Goal: Transaction & Acquisition: Purchase product/service

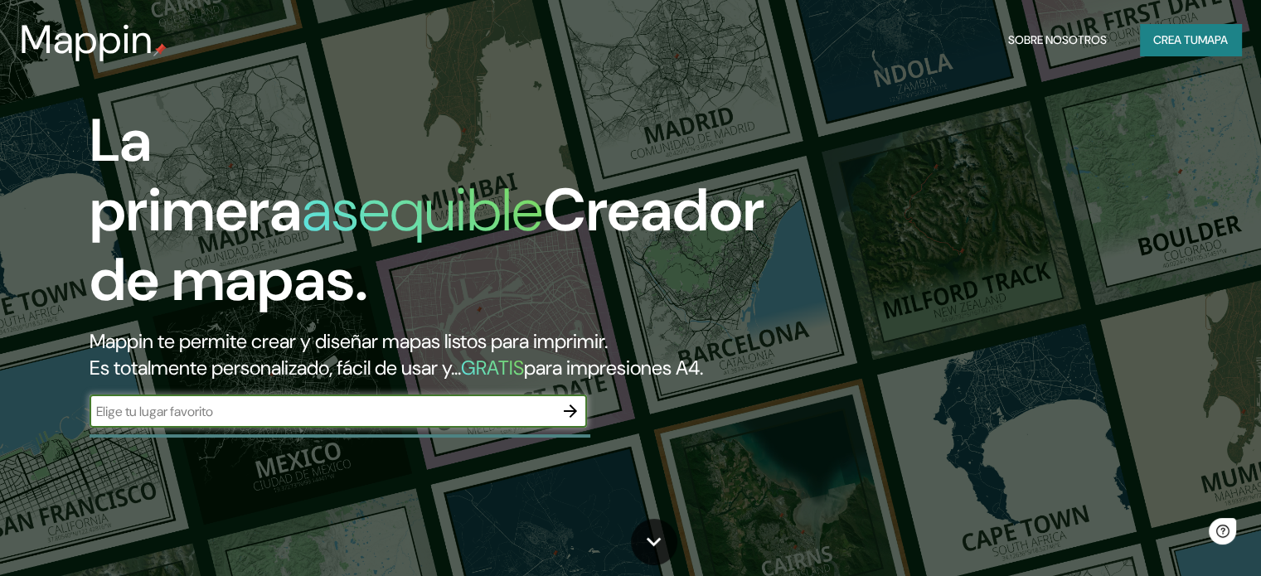
click at [417, 421] on input "text" at bounding box center [322, 411] width 464 height 19
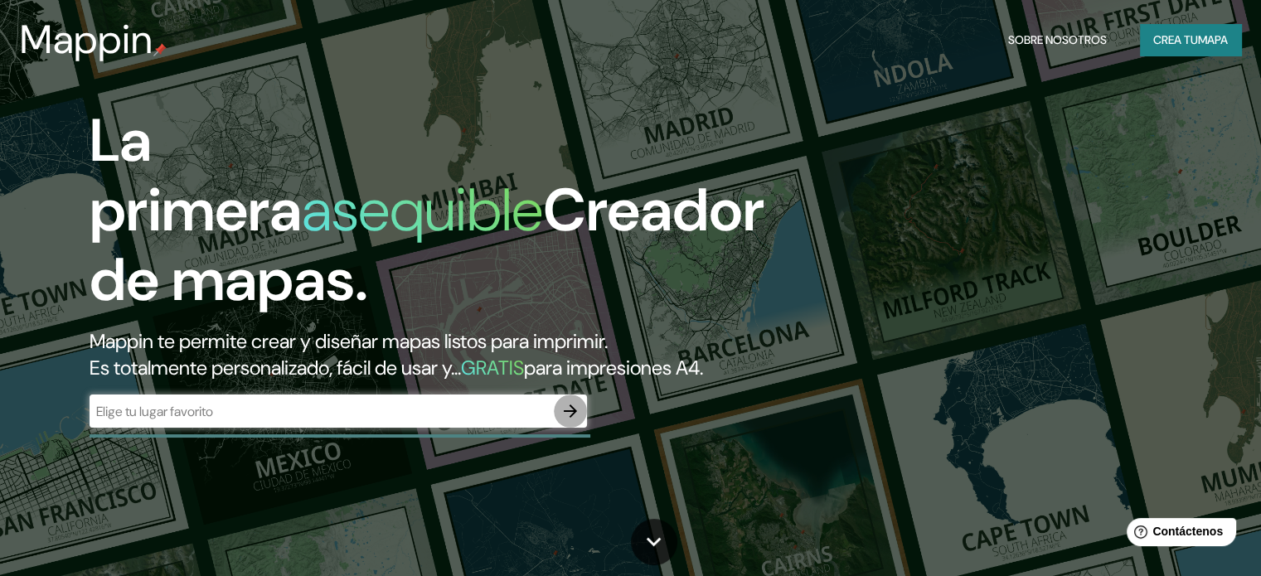
click at [579, 421] on icon "button" at bounding box center [570, 411] width 20 height 20
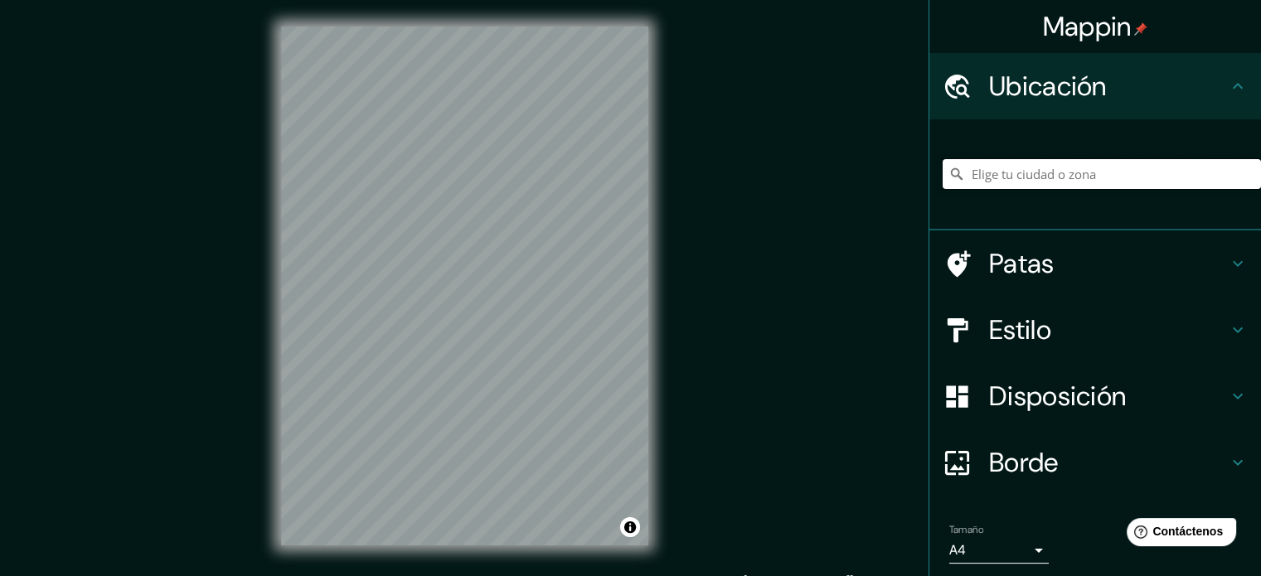
click at [1121, 167] on input "Elige tu ciudad o zona" at bounding box center [1102, 174] width 318 height 30
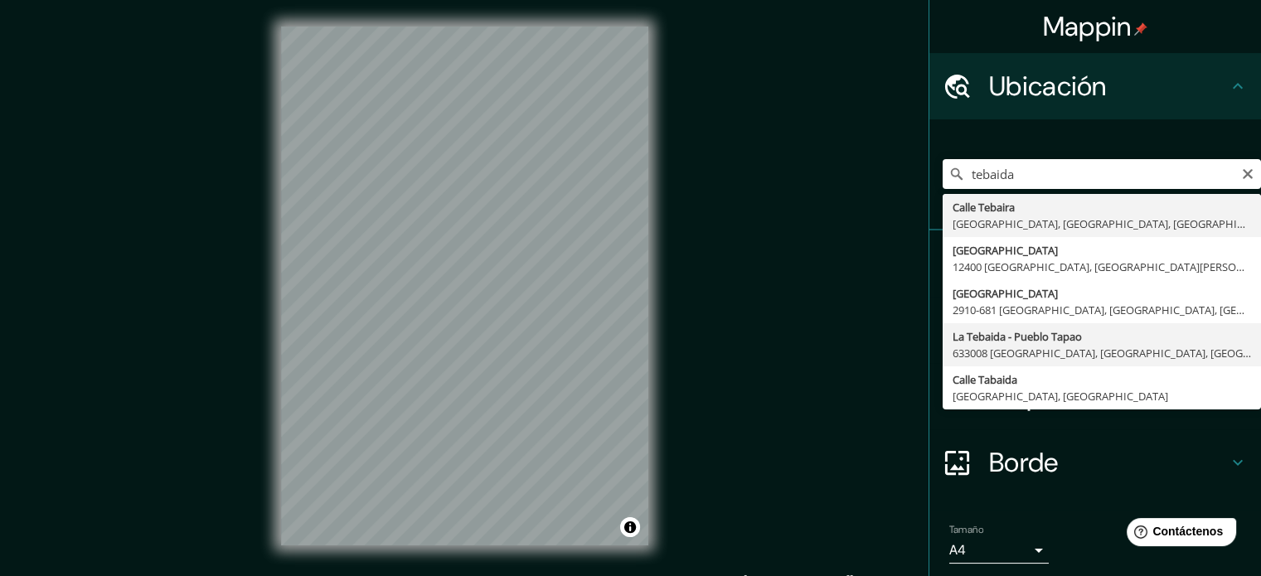
type input "La Tebaida - Pueblo Tapao, 633008 [GEOGRAPHIC_DATA], [GEOGRAPHIC_DATA], [GEOGRA…"
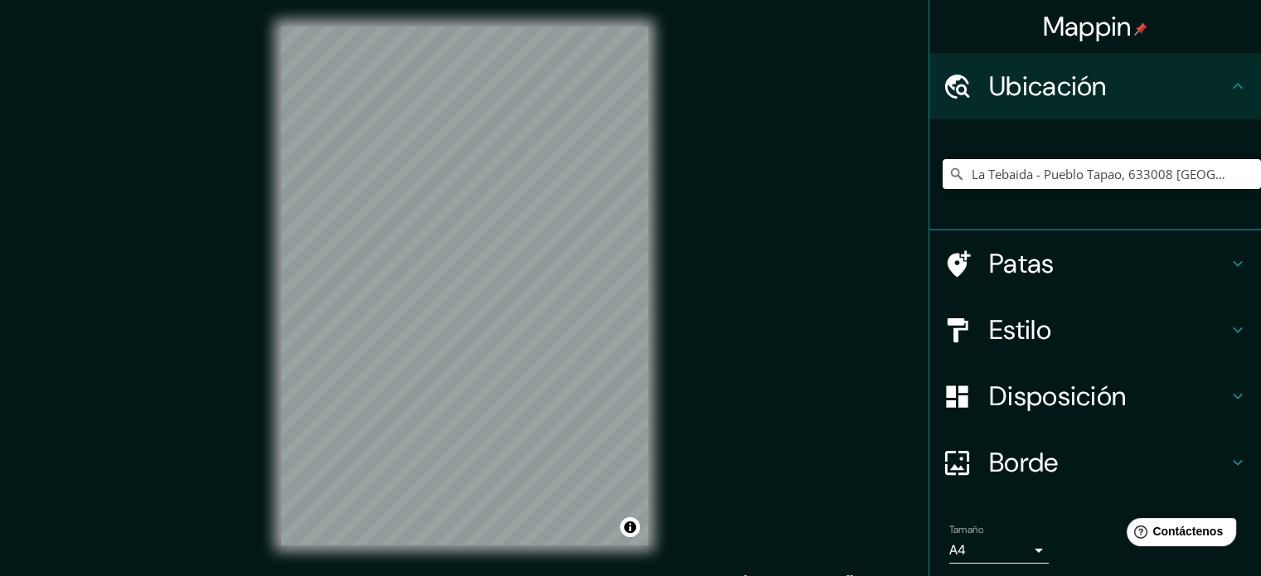
scroll to position [22, 0]
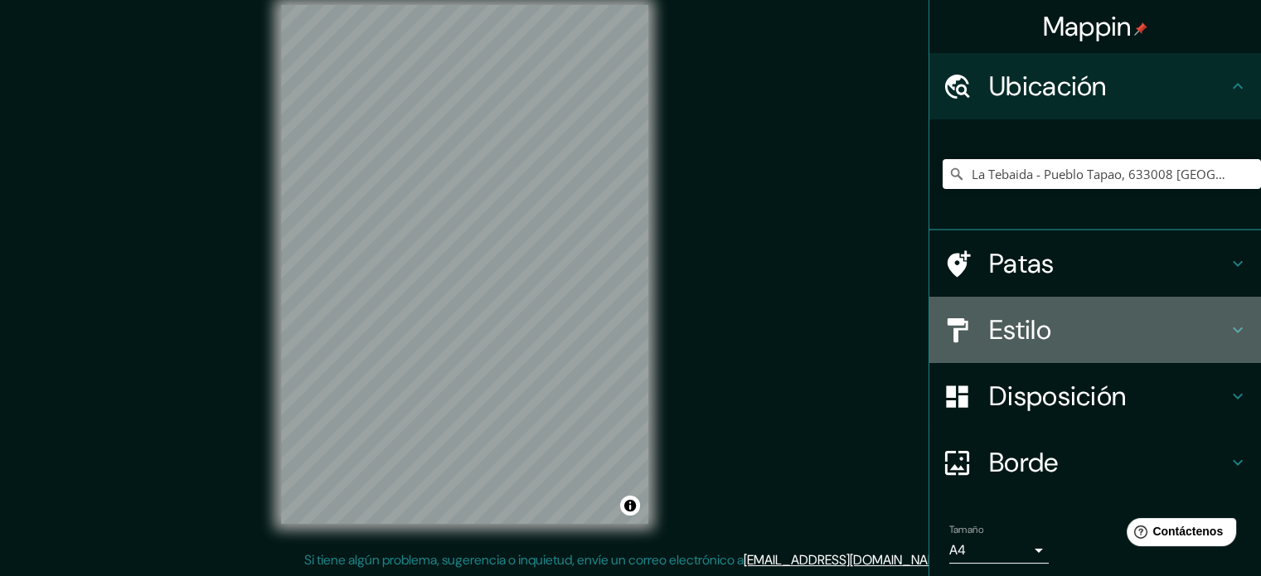
click at [1002, 324] on font "Estilo" at bounding box center [1020, 330] width 62 height 35
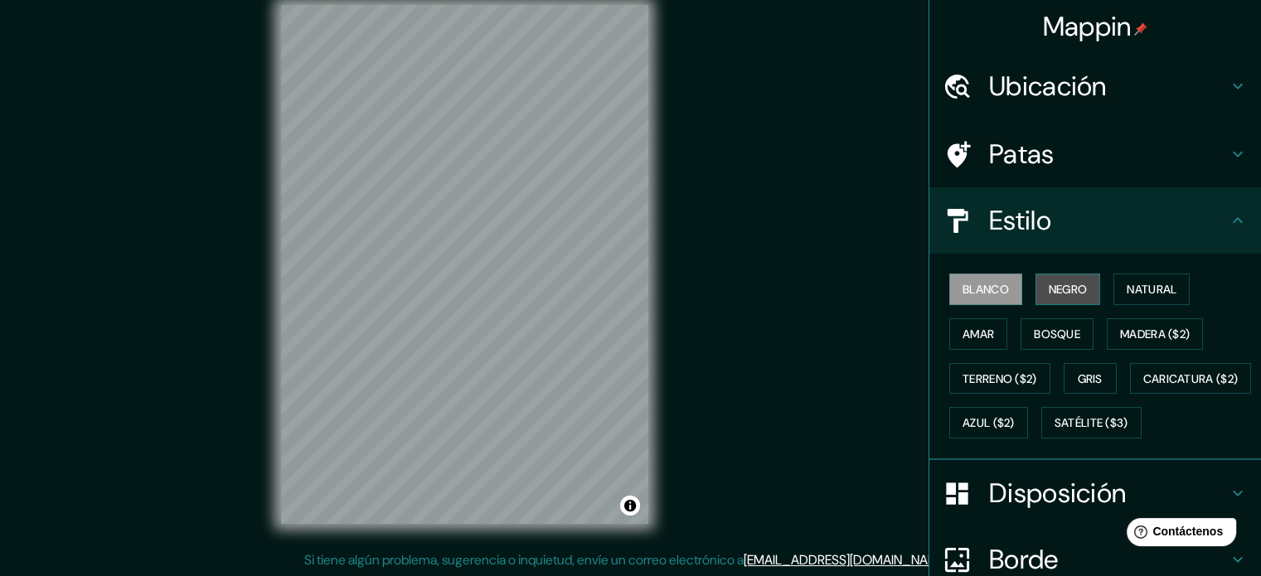
click at [1073, 298] on font "Negro" at bounding box center [1068, 290] width 39 height 22
click at [1131, 304] on div "Blanco Negro Natural Amar Bosque Madera ($2) Terreno ($2) Gris Caricatura ($2) …" at bounding box center [1102, 356] width 318 height 178
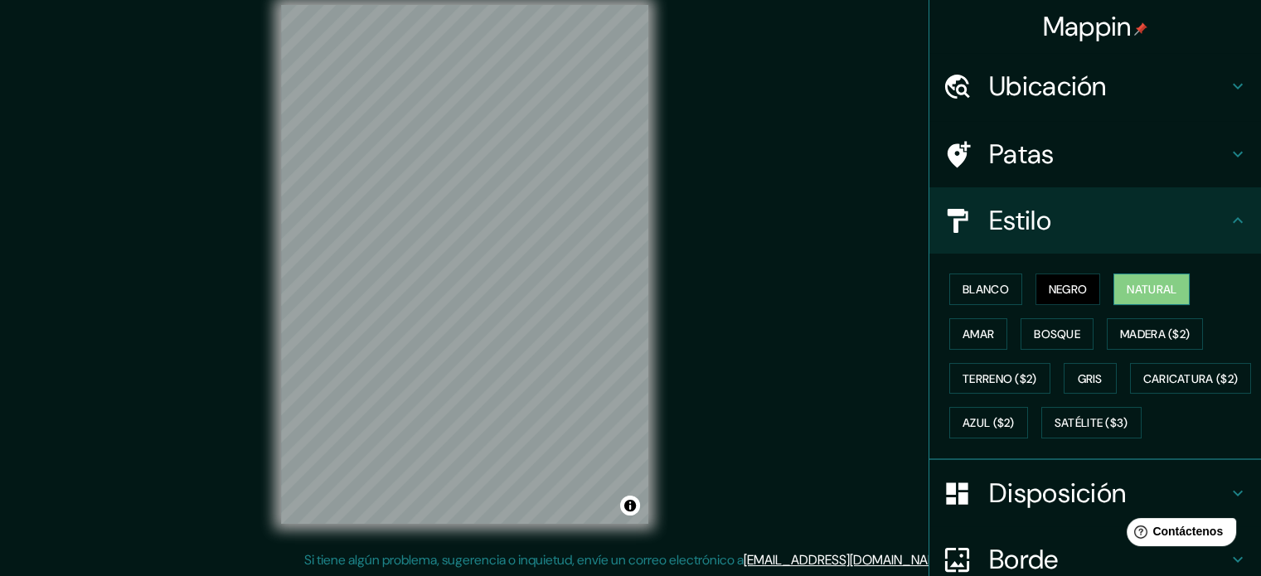
click at [1138, 294] on font "Natural" at bounding box center [1152, 289] width 50 height 15
click at [992, 322] on button "Amar" at bounding box center [978, 334] width 58 height 32
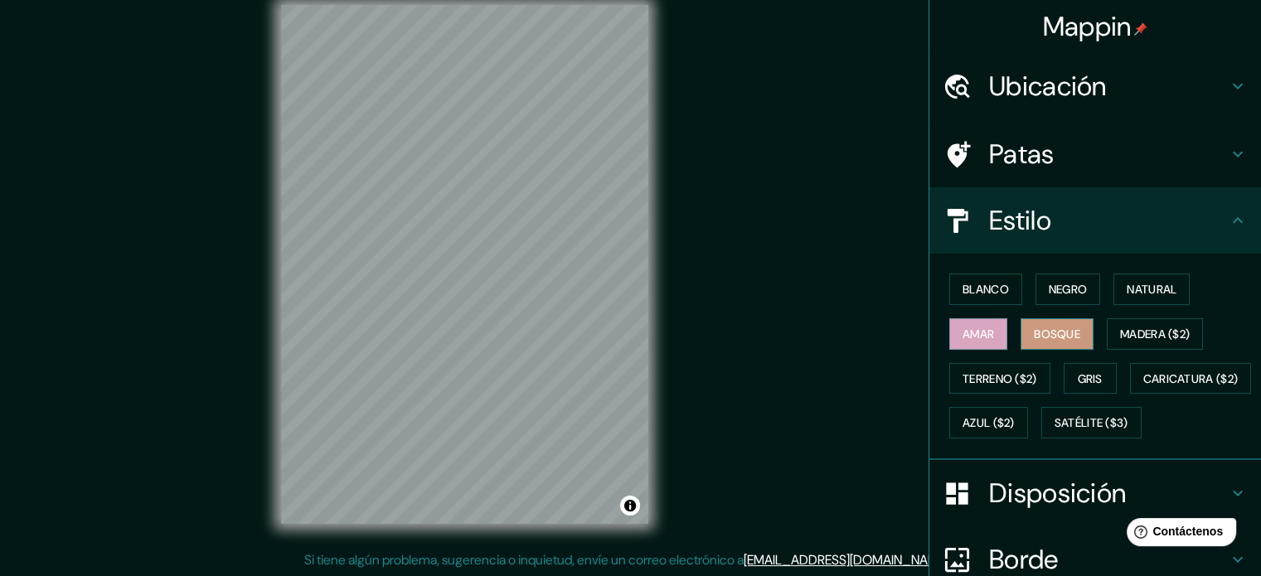
click at [1043, 323] on font "Bosque" at bounding box center [1057, 334] width 46 height 22
click at [1132, 328] on font "Madera ($2)" at bounding box center [1155, 334] width 70 height 15
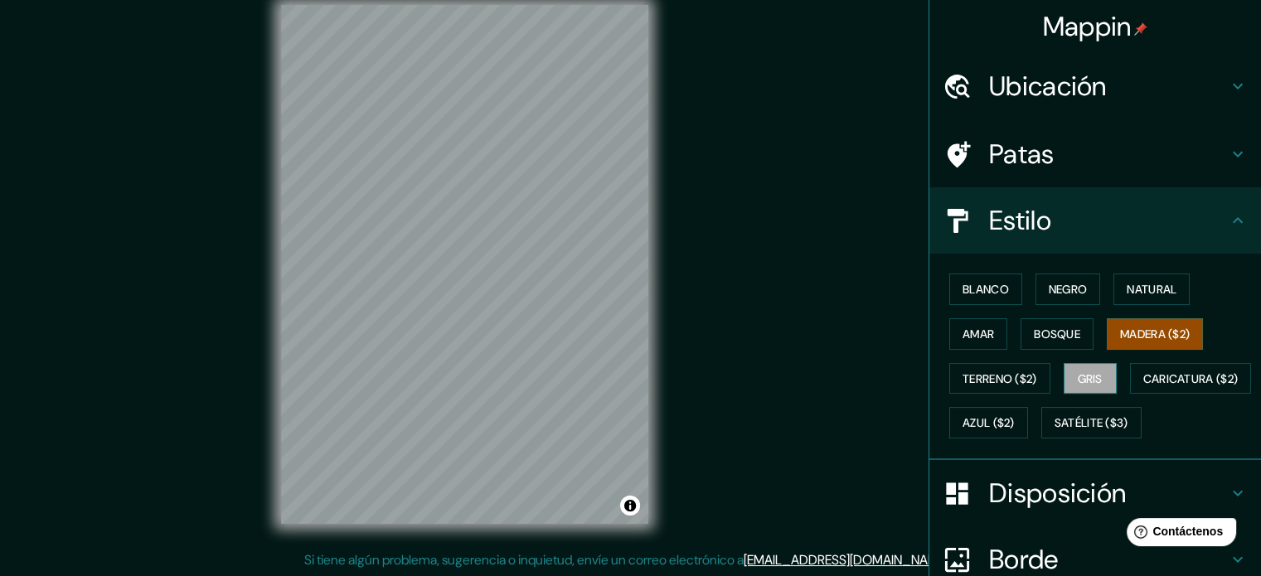
click at [1078, 371] on font "Gris" at bounding box center [1090, 378] width 25 height 15
click at [995, 379] on font "Terreno ($2)" at bounding box center [1000, 378] width 75 height 15
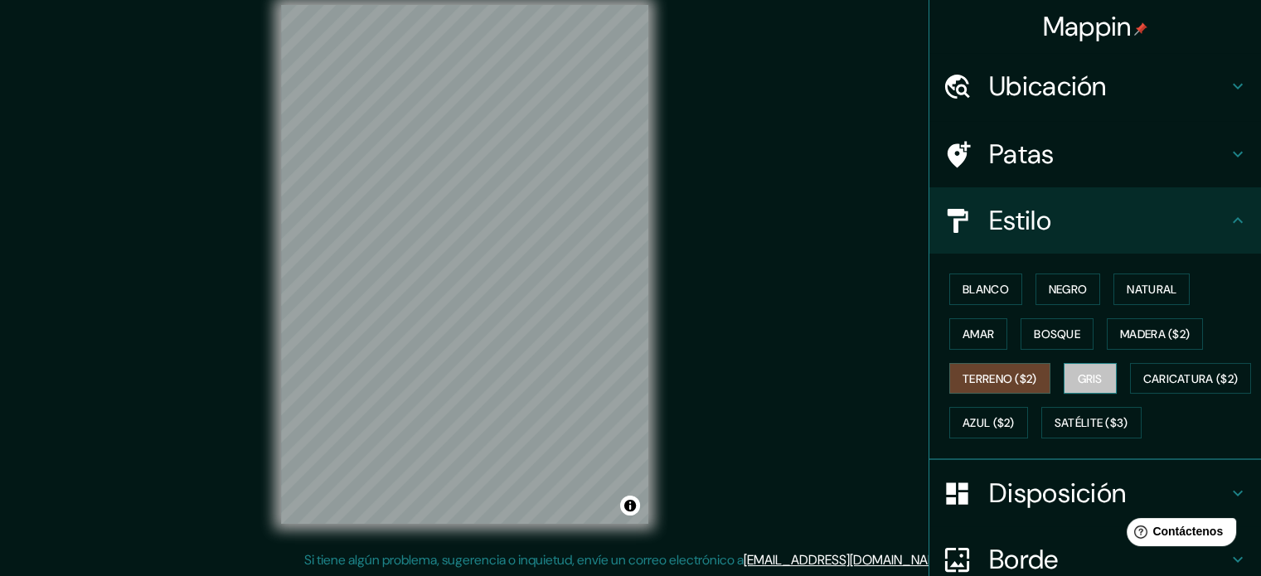
click at [1078, 371] on font "Gris" at bounding box center [1090, 378] width 25 height 15
click at [1070, 298] on font "Negro" at bounding box center [1068, 290] width 39 height 22
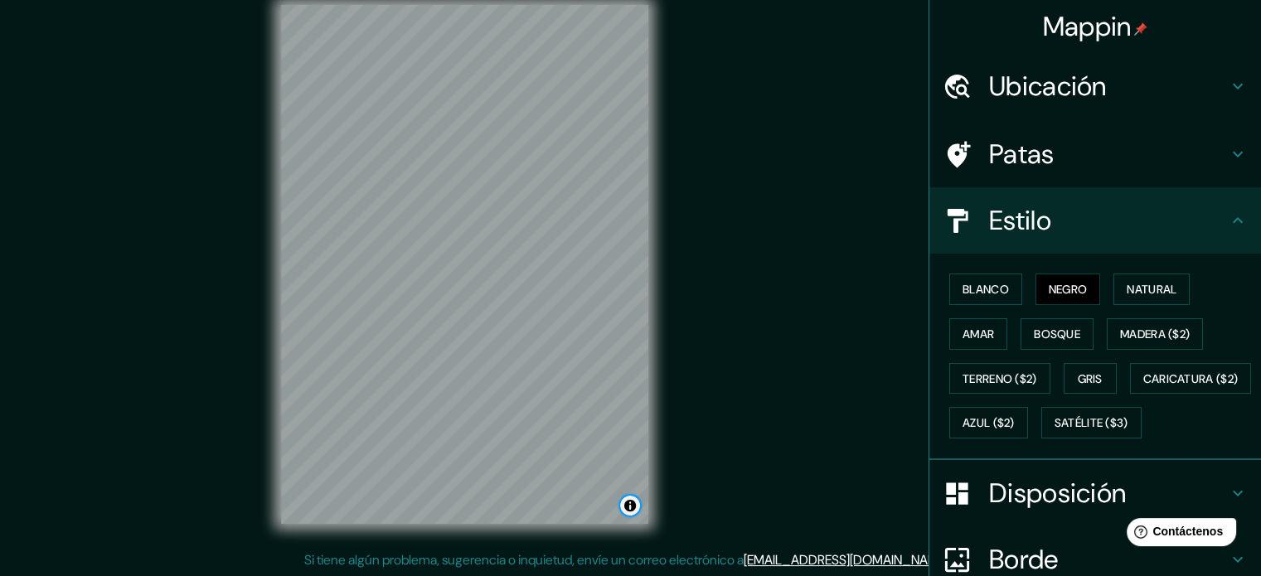
click at [631, 504] on button "Activar o desactivar atribución" at bounding box center [630, 506] width 20 height 20
click at [1071, 90] on font "Ubicación" at bounding box center [1048, 86] width 118 height 35
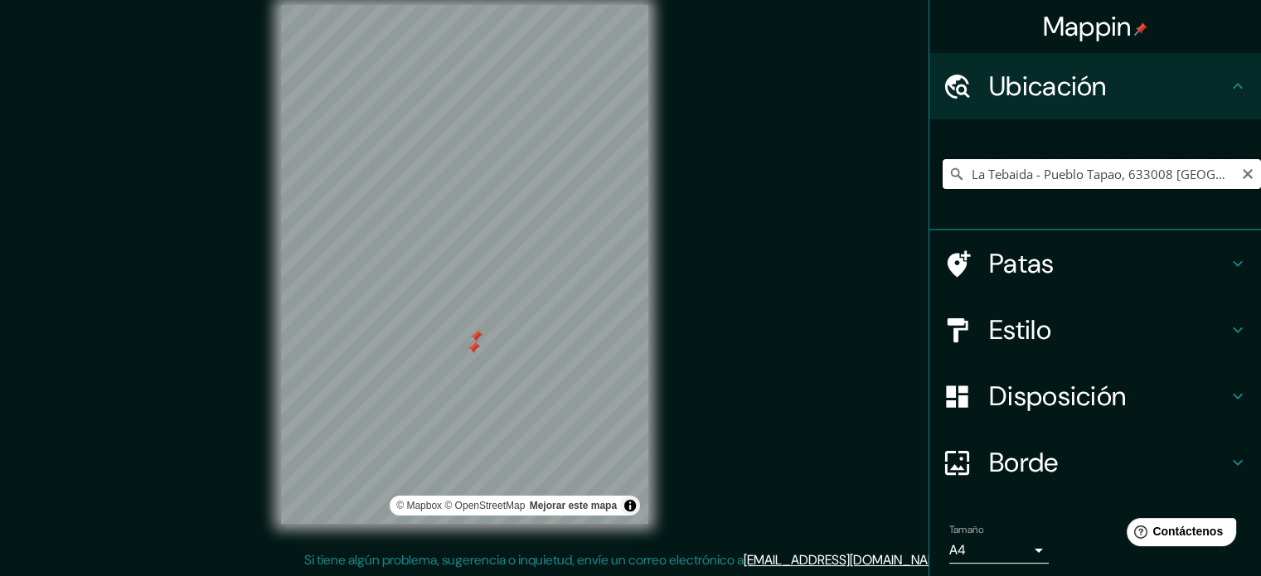
click at [1203, 172] on input "La Tebaida - Pueblo Tapao, 633008 [GEOGRAPHIC_DATA], [GEOGRAPHIC_DATA], [GEOGRA…" at bounding box center [1102, 174] width 318 height 30
click at [1056, 322] on h4 "Estilo" at bounding box center [1108, 329] width 239 height 33
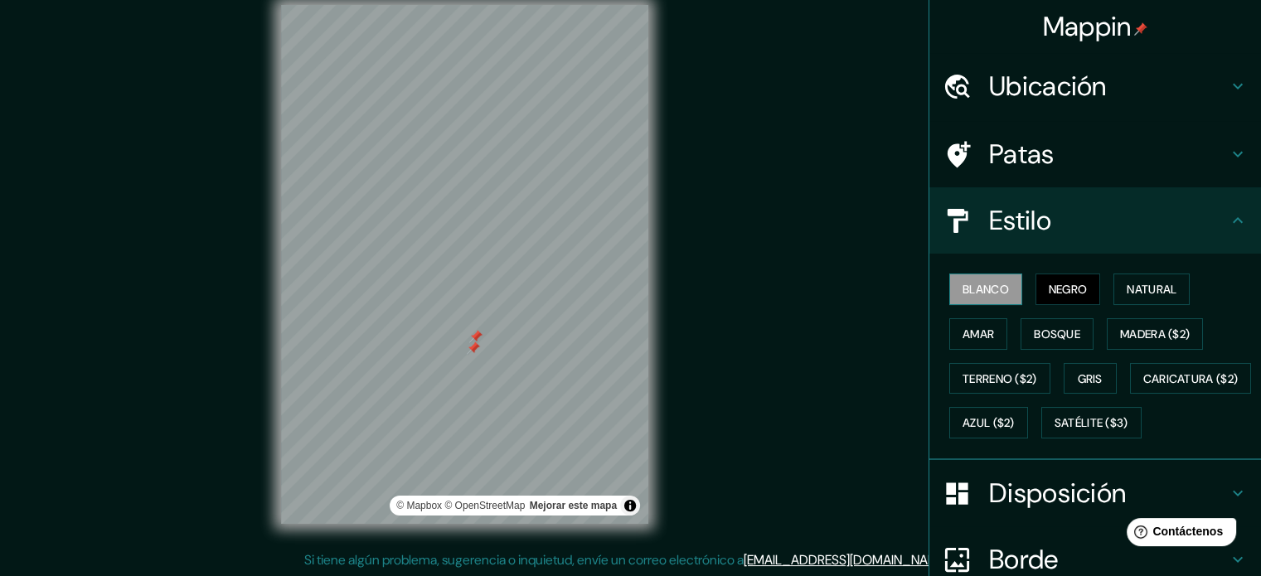
click at [969, 274] on button "Blanco" at bounding box center [985, 290] width 73 height 32
click at [1055, 288] on font "Negro" at bounding box center [1068, 289] width 39 height 15
click at [1121, 225] on h4 "Estilo" at bounding box center [1108, 220] width 239 height 33
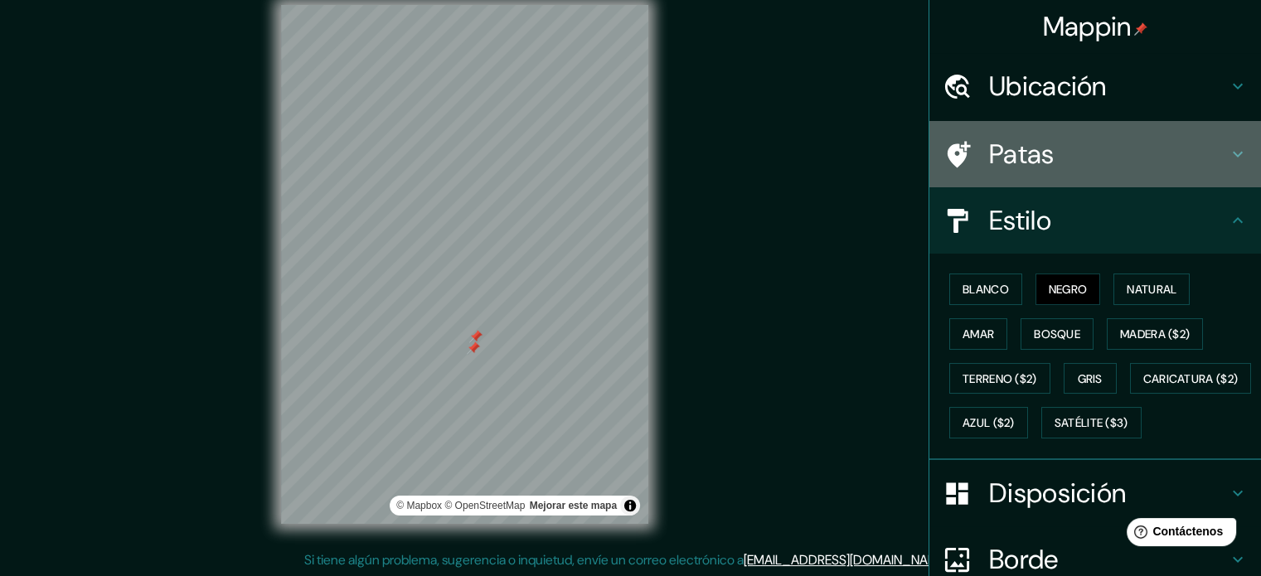
click at [1091, 146] on h4 "Patas" at bounding box center [1108, 154] width 239 height 33
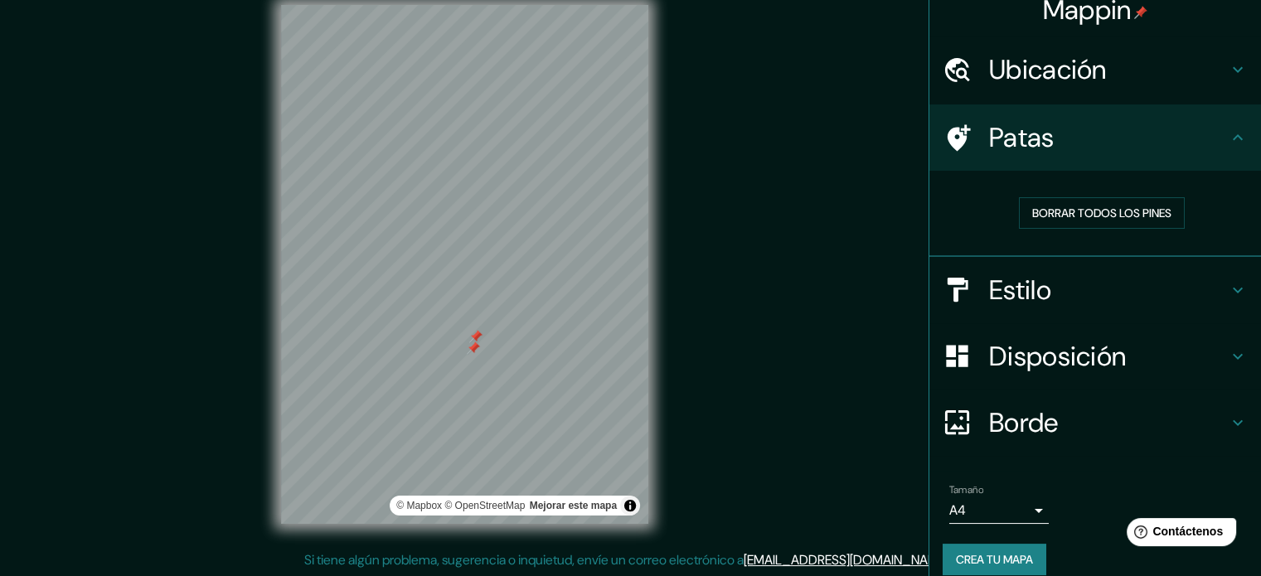
scroll to position [33, 0]
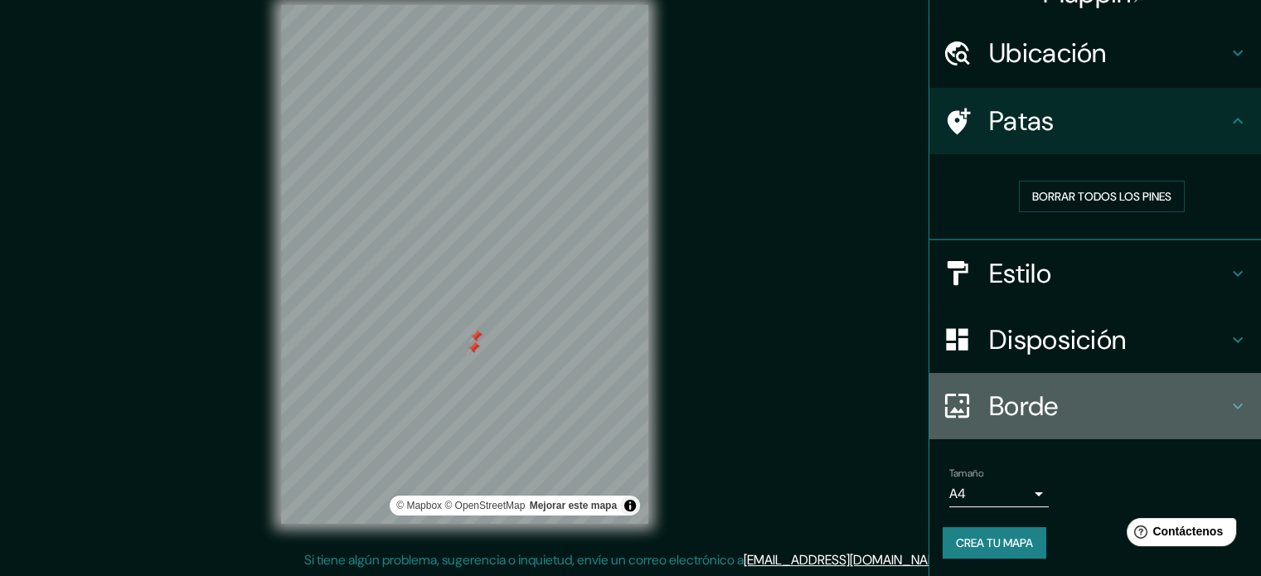
click at [989, 393] on font "Borde" at bounding box center [1024, 406] width 70 height 35
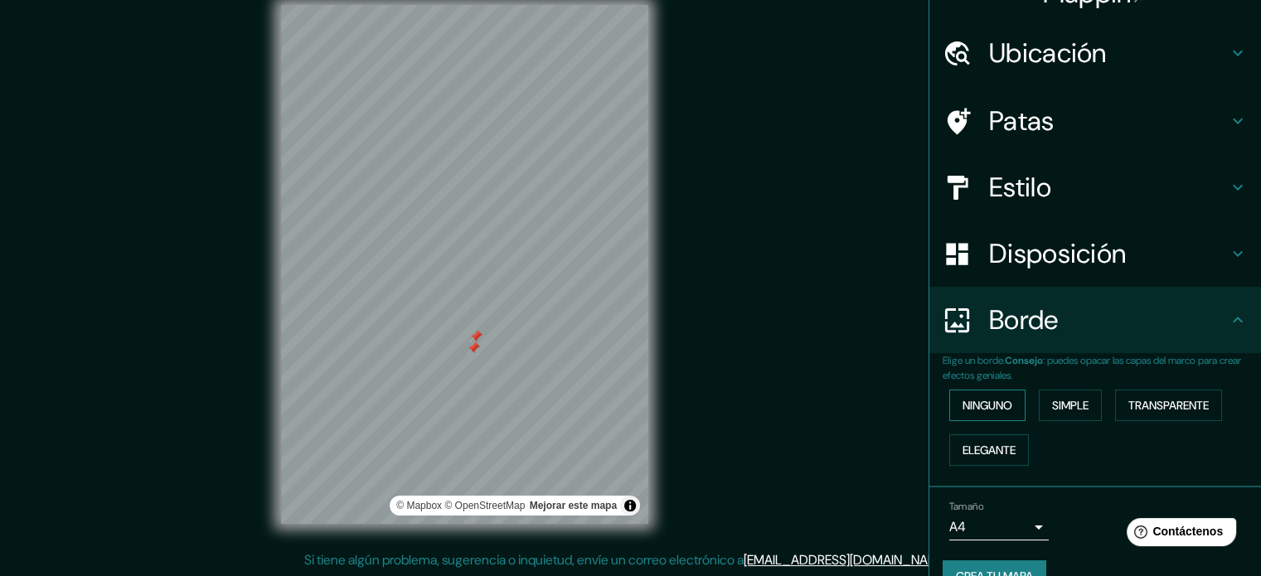
click at [977, 400] on font "Ninguno" at bounding box center [988, 405] width 50 height 15
click at [1053, 406] on font "Simple" at bounding box center [1070, 405] width 36 height 15
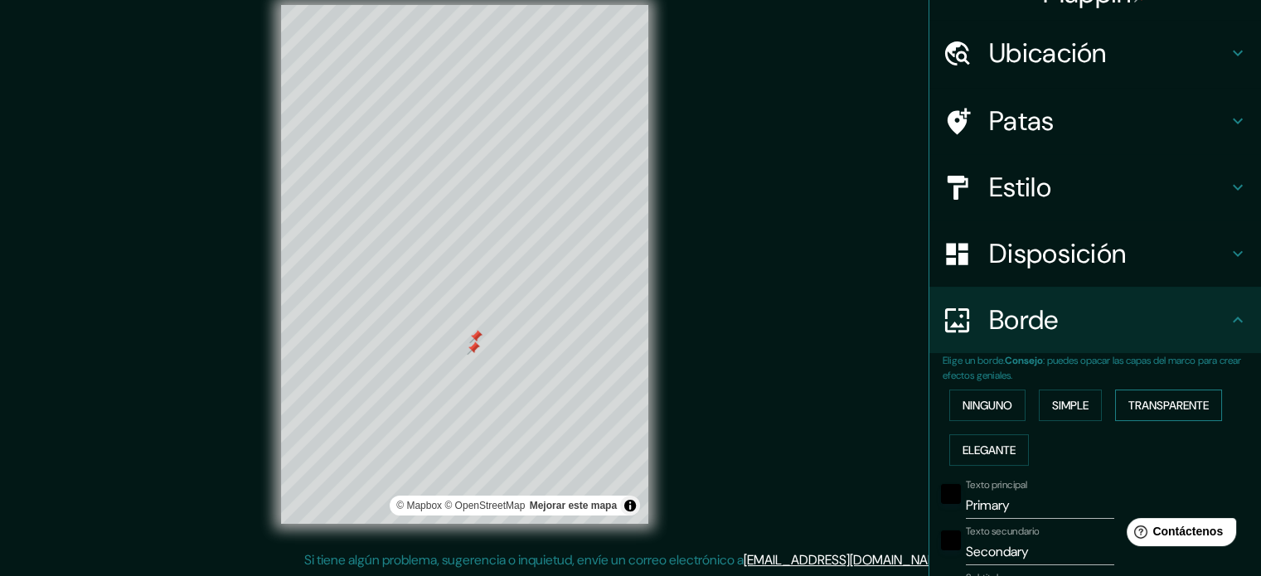
click at [1161, 400] on font "Transparente" at bounding box center [1168, 405] width 80 height 15
click at [976, 456] on font "Elegante" at bounding box center [989, 450] width 53 height 15
click at [963, 395] on font "Ninguno" at bounding box center [988, 406] width 50 height 22
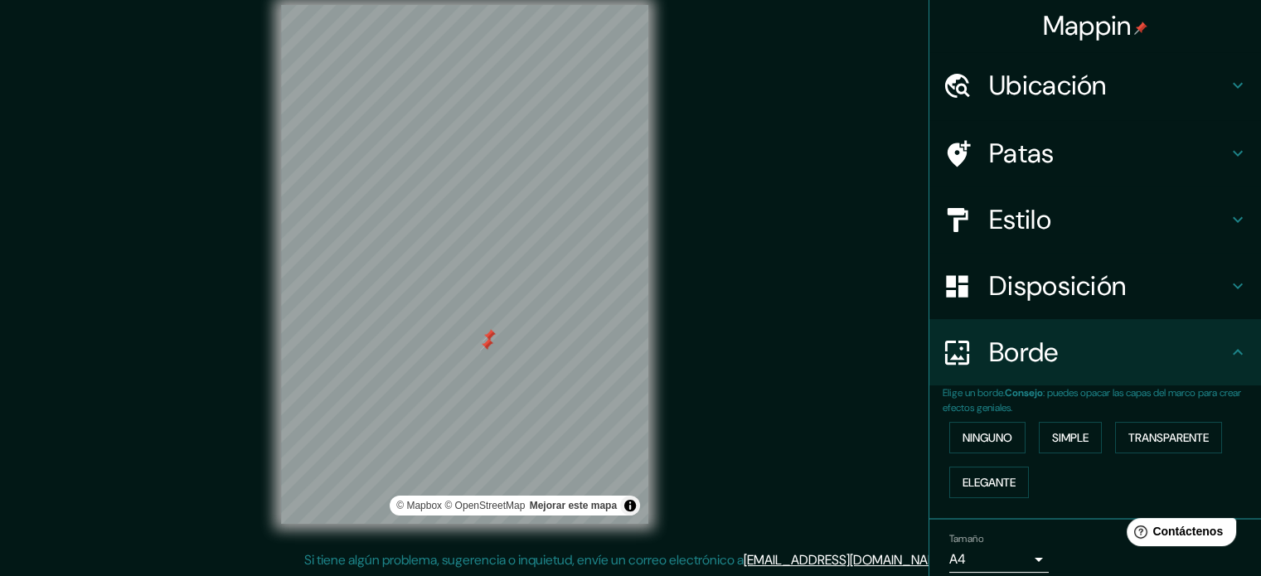
scroll to position [0, 0]
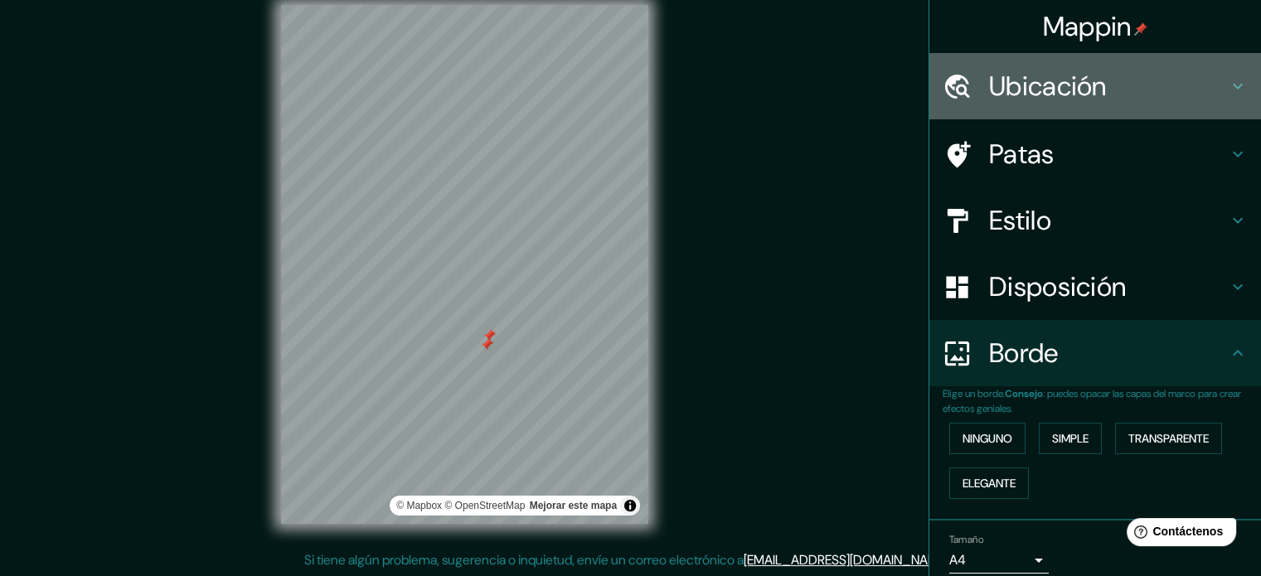
click at [1157, 95] on h4 "Ubicación" at bounding box center [1108, 86] width 239 height 33
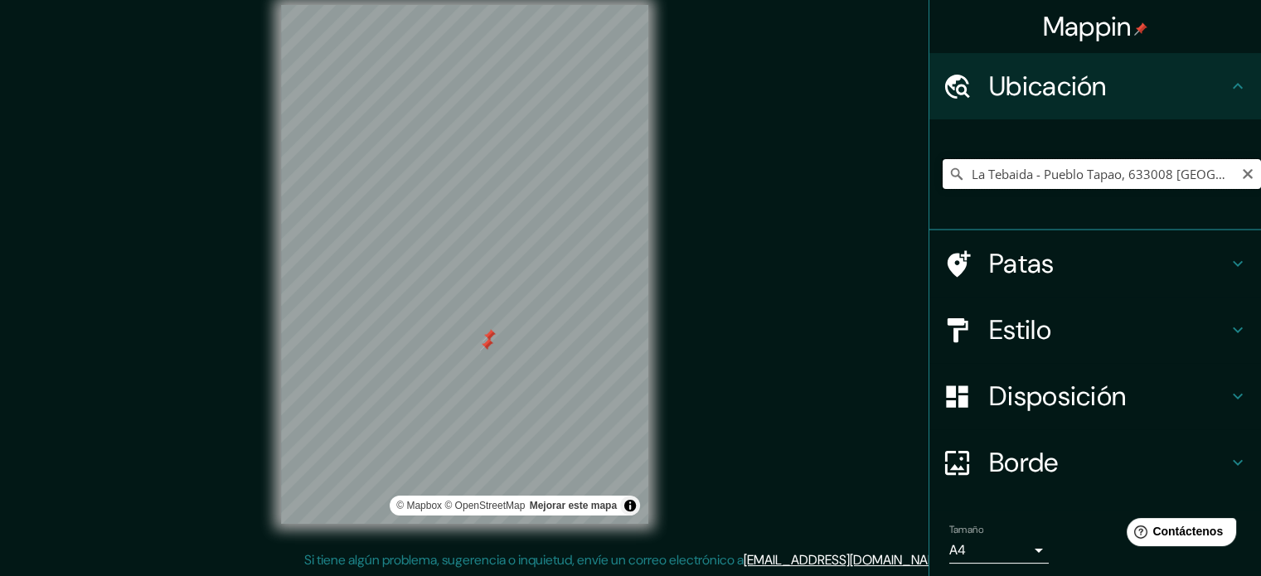
click at [1184, 178] on input "La Tebaida - Pueblo Tapao, 633008 [GEOGRAPHIC_DATA], [GEOGRAPHIC_DATA], [GEOGRA…" at bounding box center [1102, 174] width 318 height 30
click at [1186, 177] on input "La Tebaida - Pueblo Tapao, 633008 [GEOGRAPHIC_DATA], [GEOGRAPHIC_DATA], [GEOGRA…" at bounding box center [1102, 174] width 318 height 30
type input "La Tebaida, Quindío, [GEOGRAPHIC_DATA]"
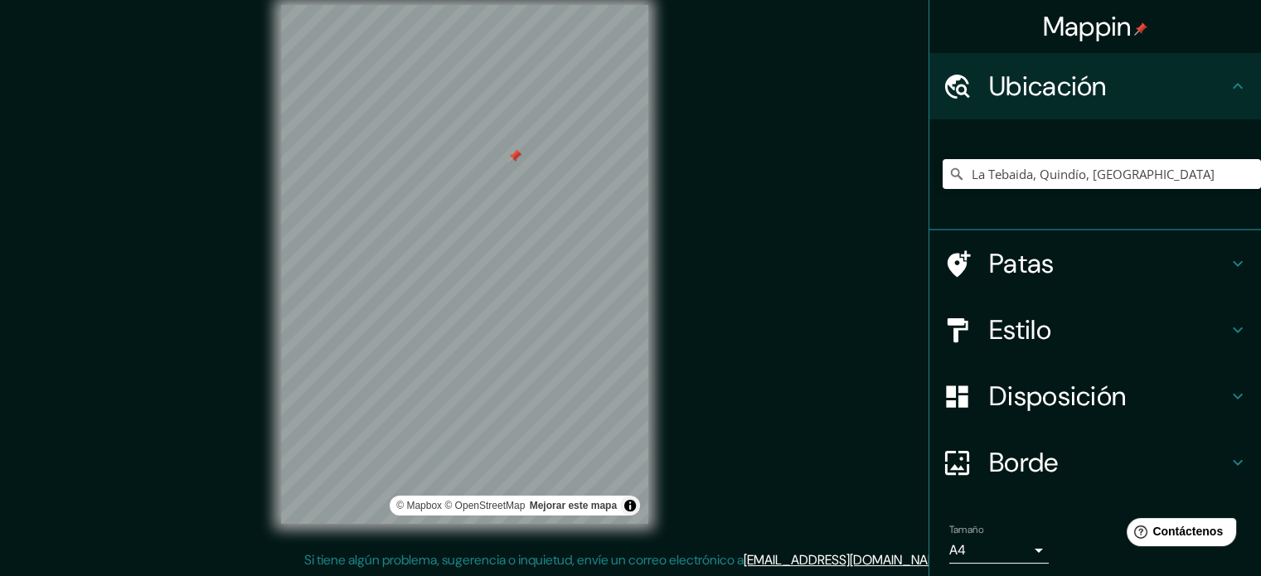
click at [974, 312] on div "Estilo" at bounding box center [1095, 330] width 332 height 66
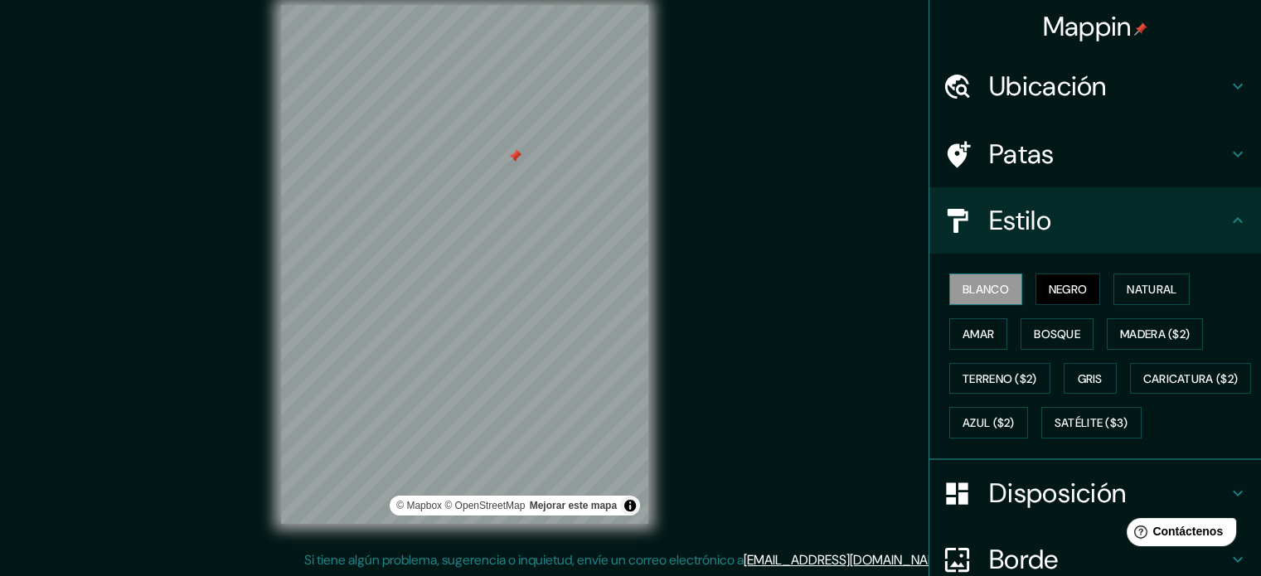
click at [999, 289] on button "Blanco" at bounding box center [985, 290] width 73 height 32
click at [1051, 283] on font "Negro" at bounding box center [1068, 289] width 39 height 15
click at [1164, 283] on font "Natural" at bounding box center [1152, 289] width 50 height 15
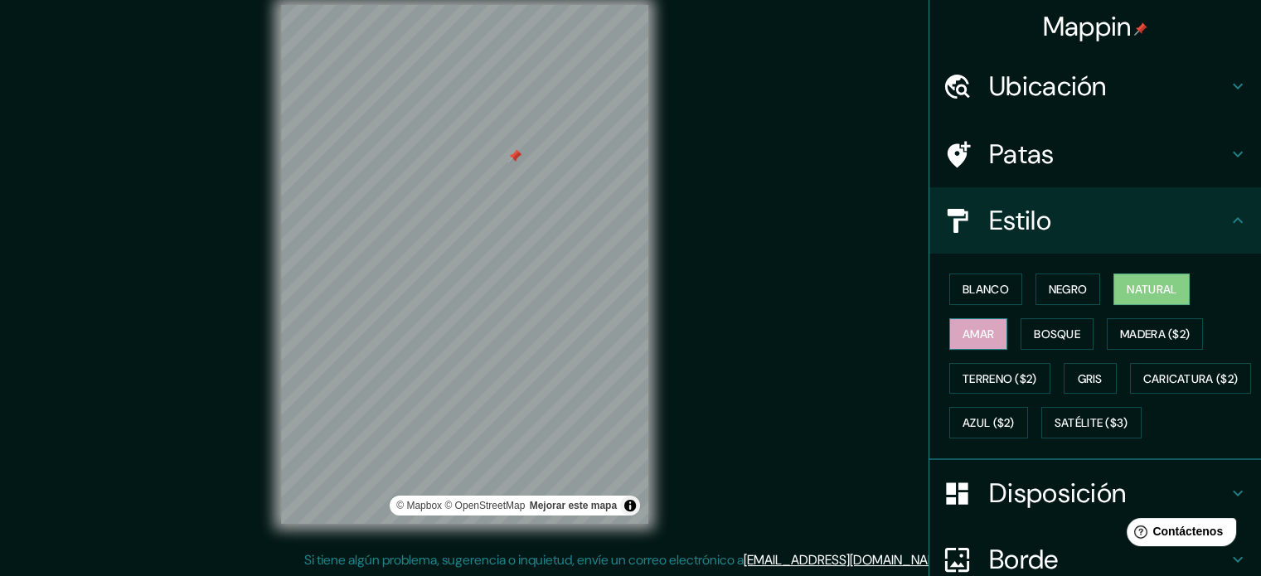
click at [986, 323] on button "Amar" at bounding box center [978, 334] width 58 height 32
click at [1034, 327] on font "Bosque" at bounding box center [1057, 334] width 46 height 15
click at [1073, 331] on button "Bosque" at bounding box center [1057, 334] width 73 height 32
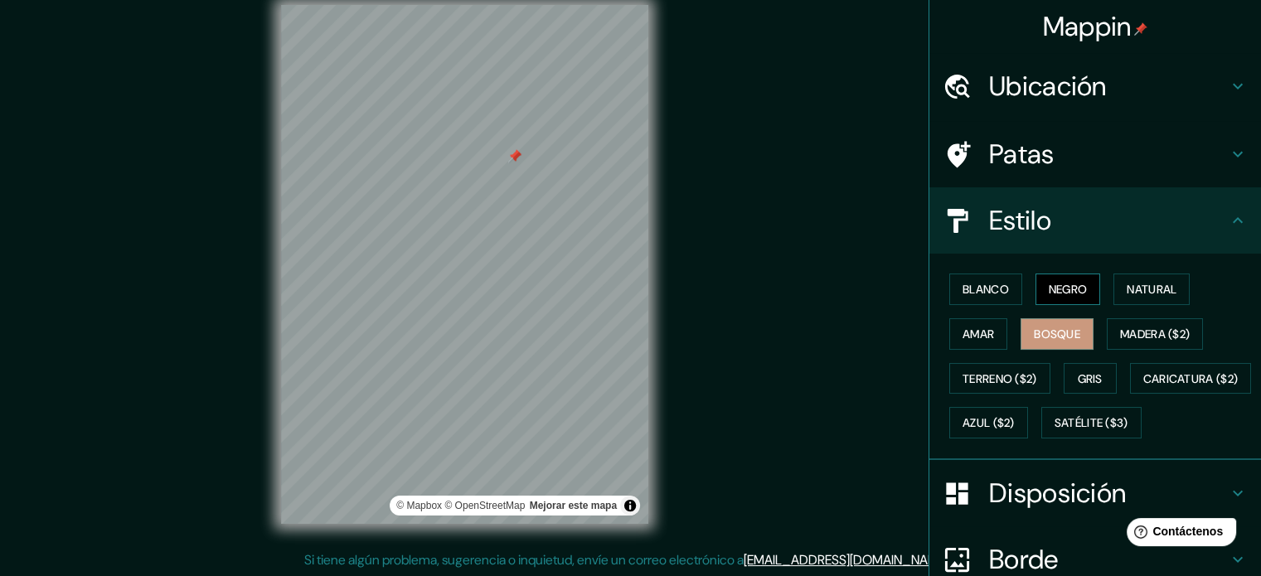
click at [1049, 286] on font "Negro" at bounding box center [1068, 289] width 39 height 15
click at [772, 310] on div "Mappin Ubicación [GEOGRAPHIC_DATA], [GEOGRAPHIC_DATA], [GEOGRAPHIC_DATA] La Teb…" at bounding box center [630, 277] width 1261 height 599
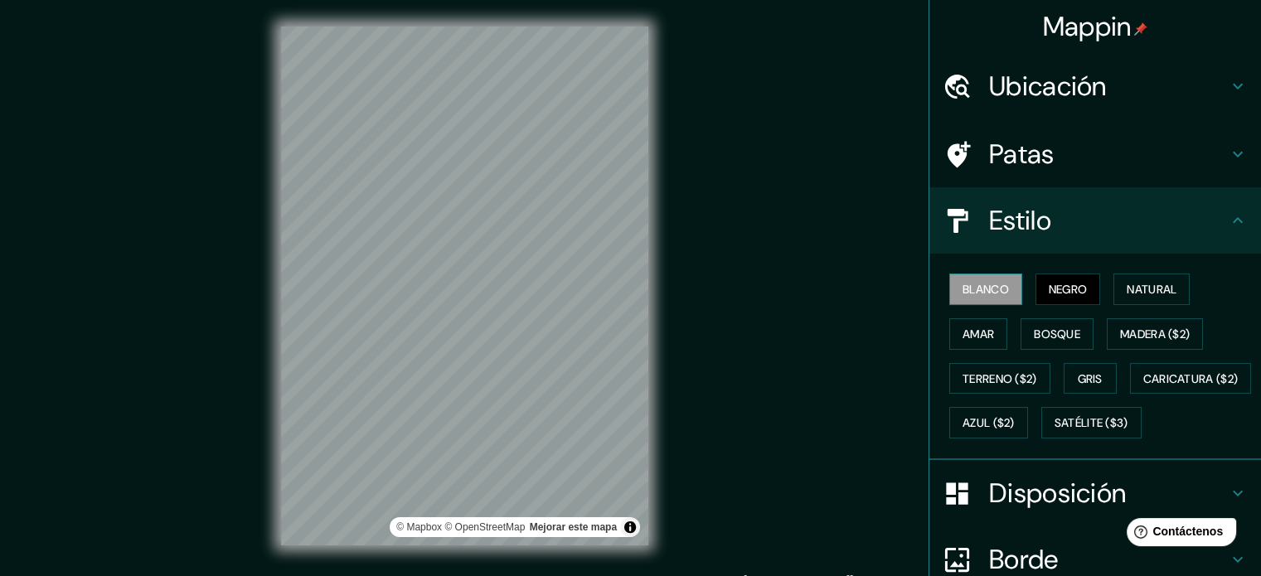
click at [965, 291] on font "Blanco" at bounding box center [986, 289] width 46 height 15
click at [1028, 424] on button "Azul ($2)" at bounding box center [988, 423] width 79 height 32
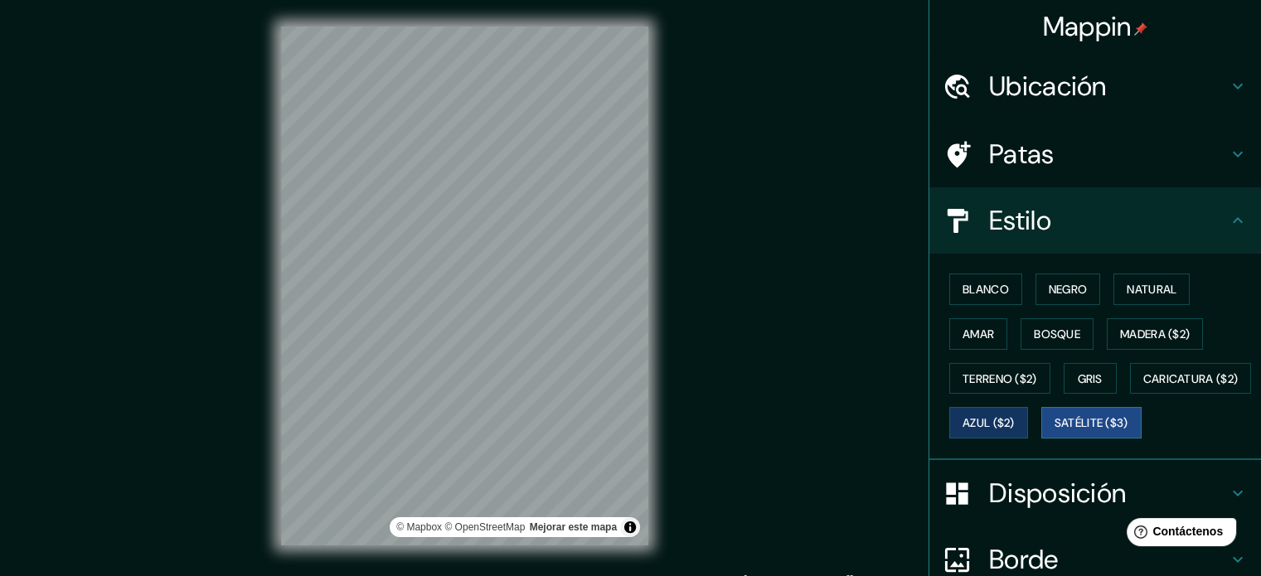
click at [1055, 431] on font "Satélite ($3)" at bounding box center [1092, 423] width 74 height 15
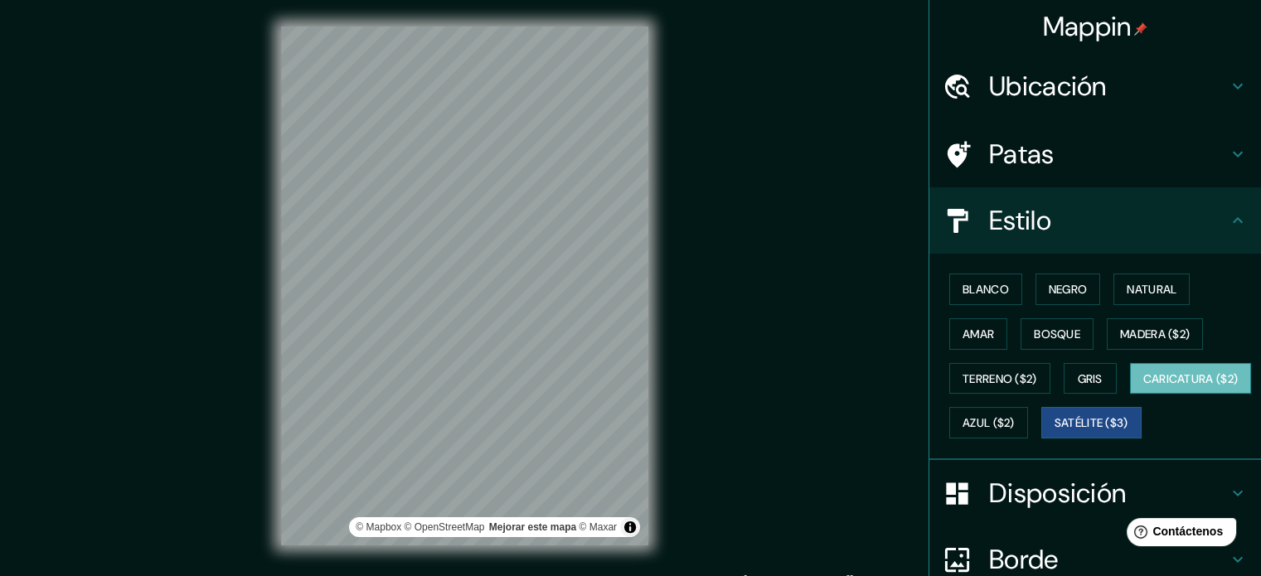
click at [1143, 390] on font "Caricatura ($2)" at bounding box center [1190, 379] width 95 height 22
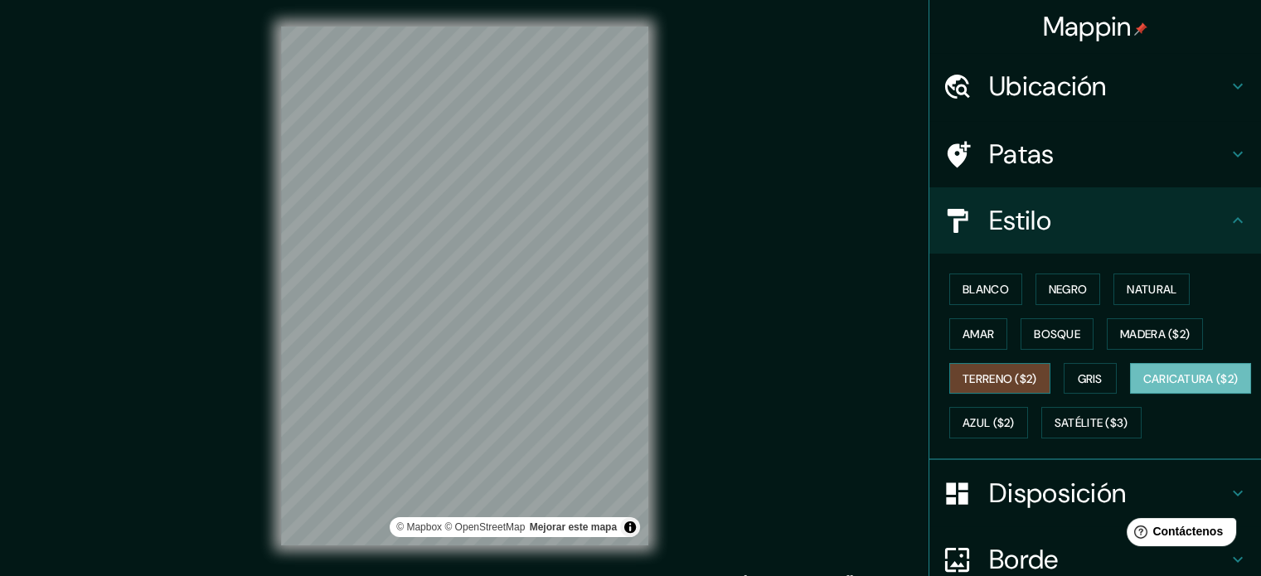
click at [1010, 380] on font "Terreno ($2)" at bounding box center [1000, 378] width 75 height 15
click at [1034, 327] on font "Bosque" at bounding box center [1057, 334] width 46 height 15
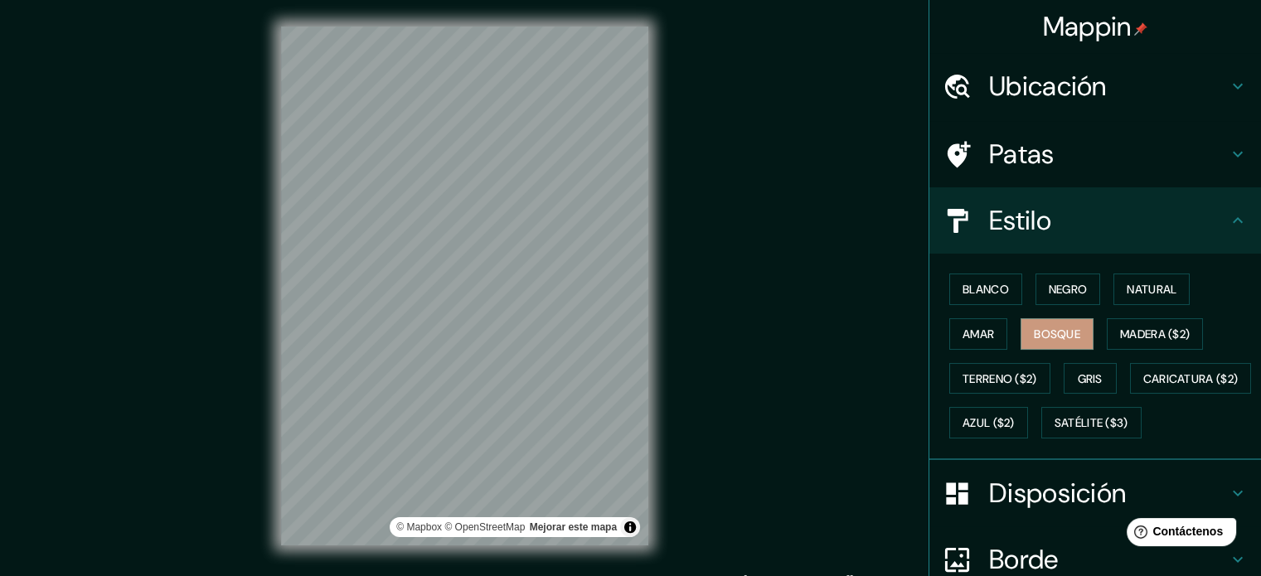
click at [1044, 271] on div "Blanco Negro Natural Amar Bosque Madera ($2) Terreno ($2) Gris Caricatura ($2) …" at bounding box center [1102, 356] width 318 height 178
click at [1049, 286] on font "Negro" at bounding box center [1068, 289] width 39 height 15
drag, startPoint x: 1061, startPoint y: 62, endPoint x: 1078, endPoint y: 53, distance: 18.9
click at [1062, 62] on div "Ubicación" at bounding box center [1095, 86] width 332 height 66
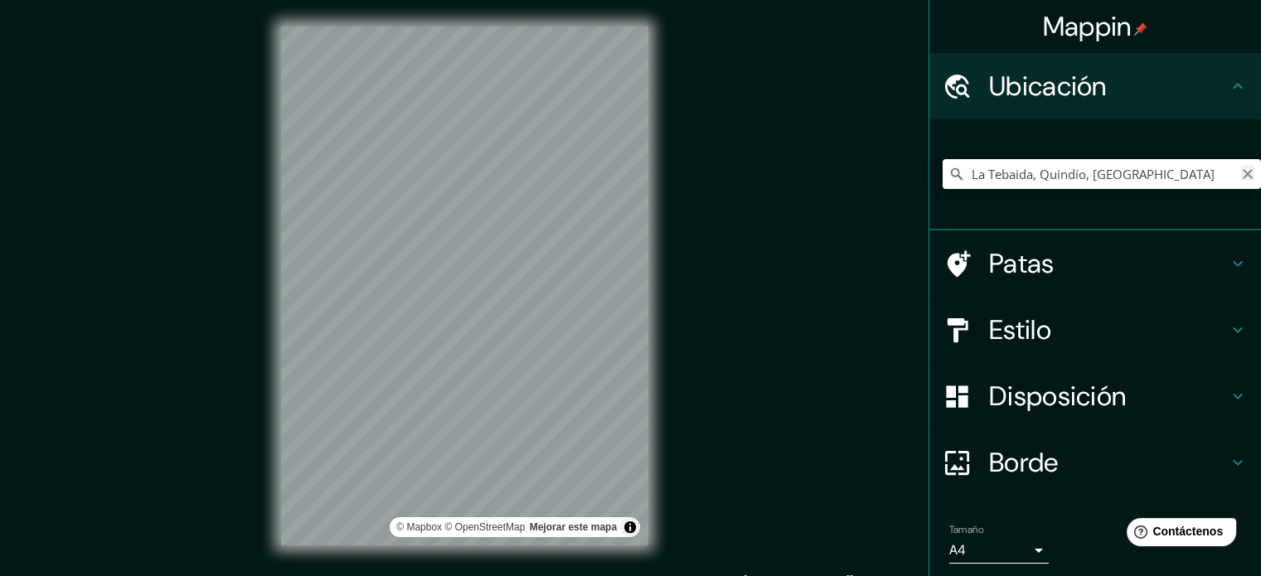
click at [1241, 167] on icon "Claro" at bounding box center [1247, 173] width 13 height 13
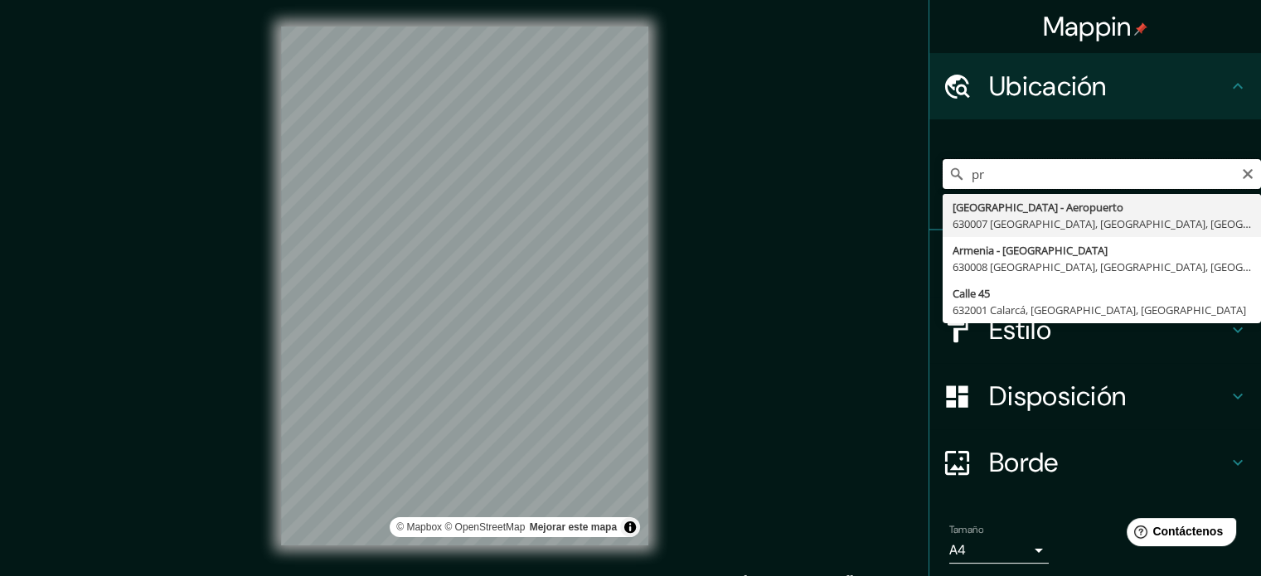
type input "p"
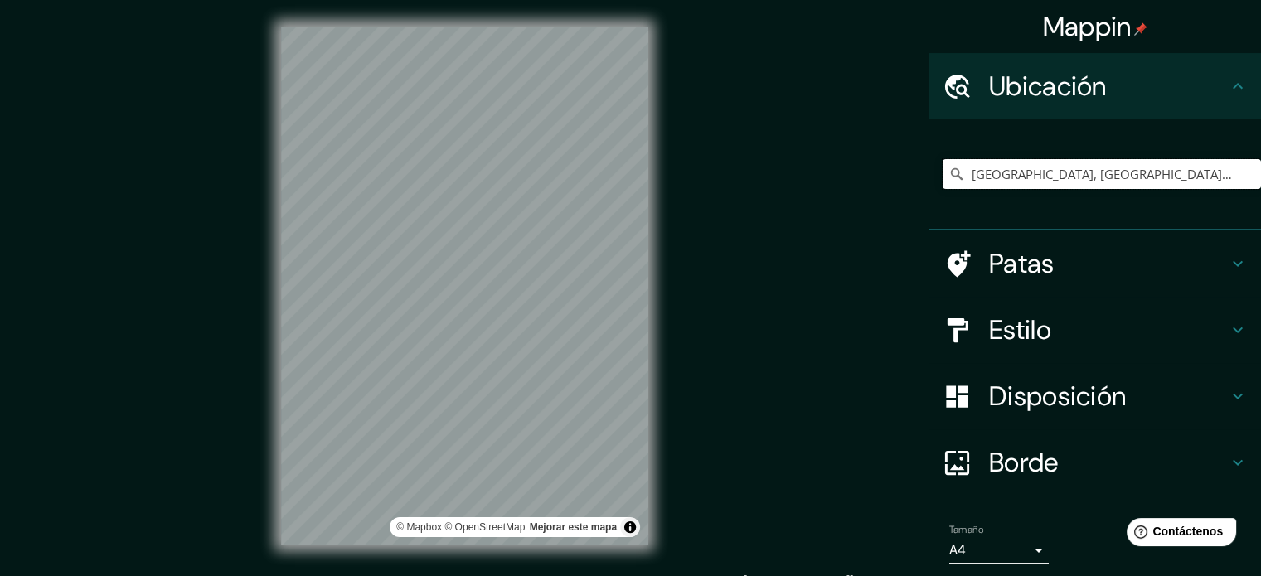
type input "[GEOGRAPHIC_DATA], [GEOGRAPHIC_DATA], [GEOGRAPHIC_DATA]"
